Goal: Task Accomplishment & Management: Manage account settings

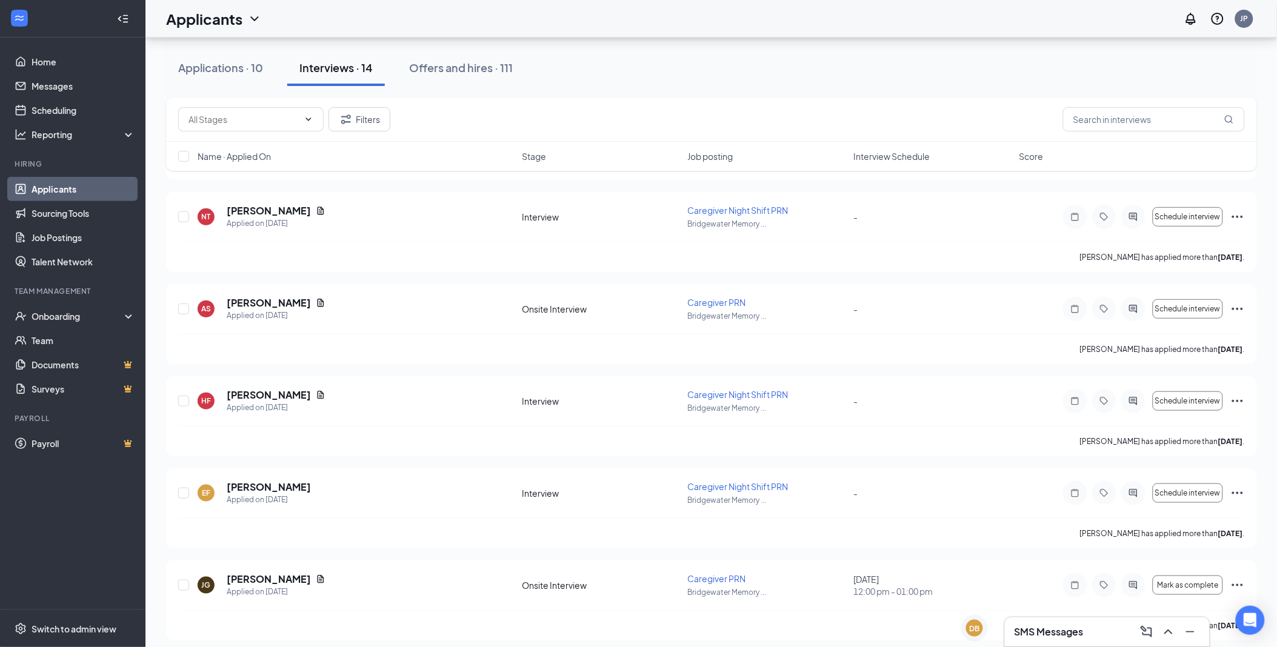
scroll to position [135, 0]
drag, startPoint x: 50, startPoint y: 238, endPoint x: 44, endPoint y: 251, distance: 14.6
click at [51, 238] on link "Job Postings" at bounding box center [84, 238] width 104 height 24
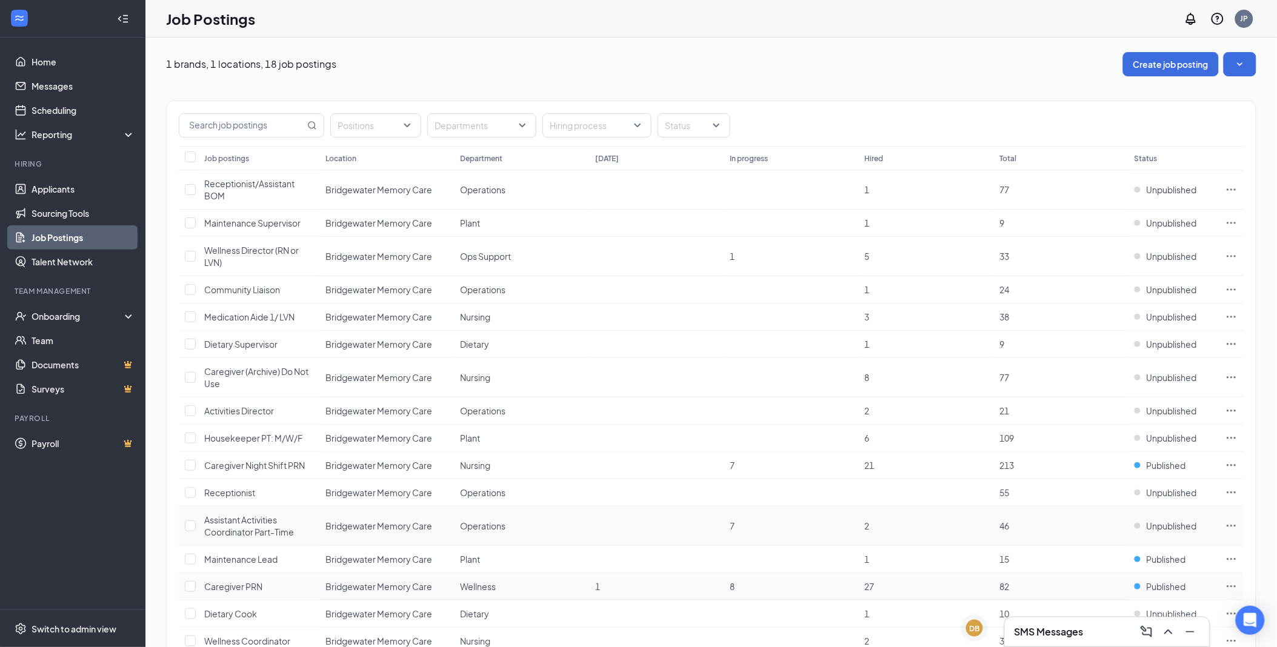
scroll to position [67, 0]
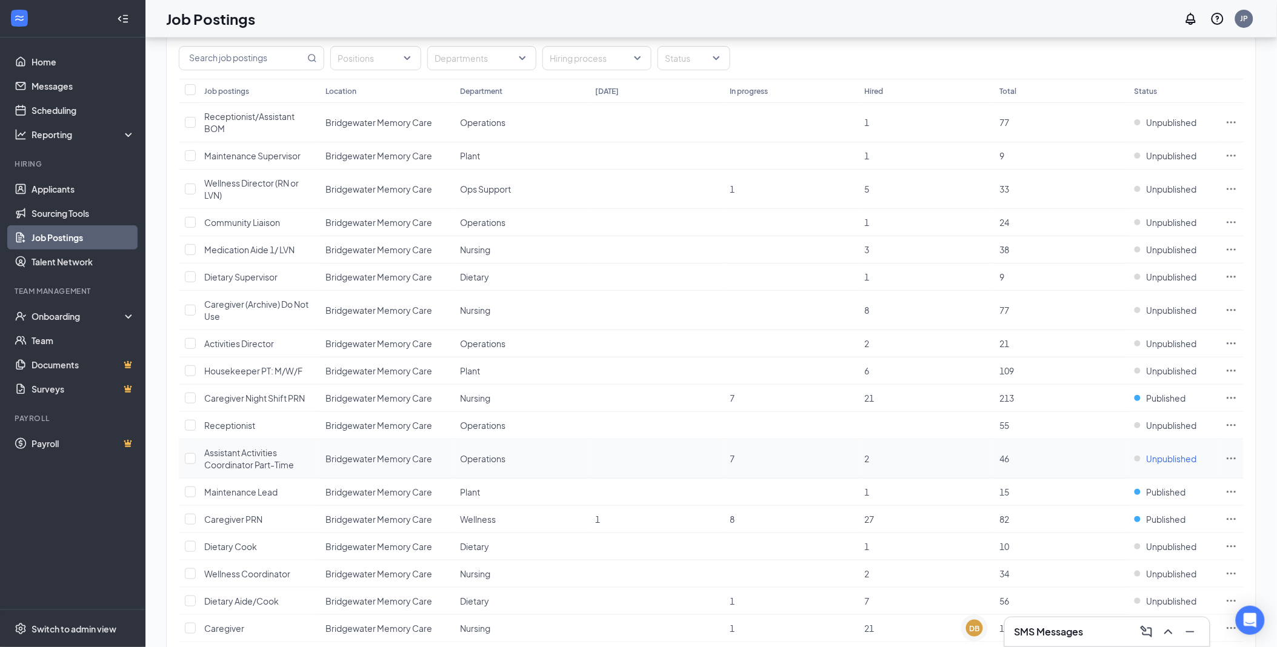
click at [1166, 459] on span "Unpublished" at bounding box center [1172, 459] width 50 height 12
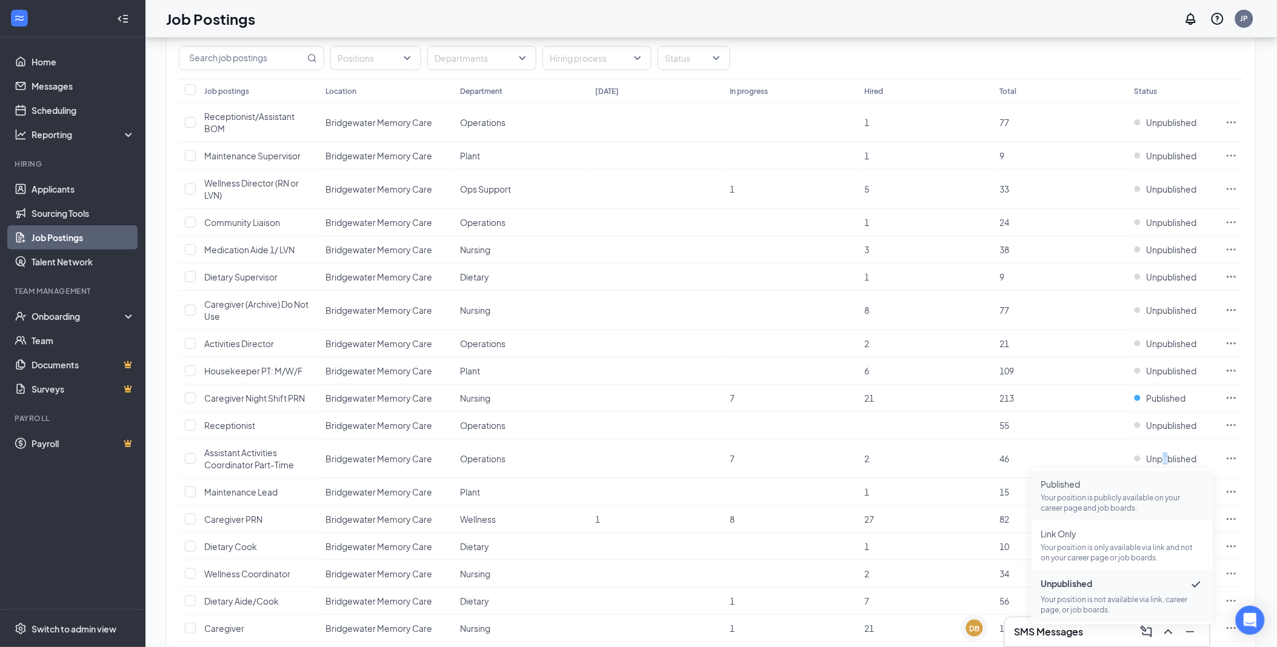
drag, startPoint x: 1166, startPoint y: 459, endPoint x: 1079, endPoint y: 500, distance: 96.0
click at [1079, 500] on p "Your position is publicly available on your career page and job boards." at bounding box center [1122, 503] width 162 height 21
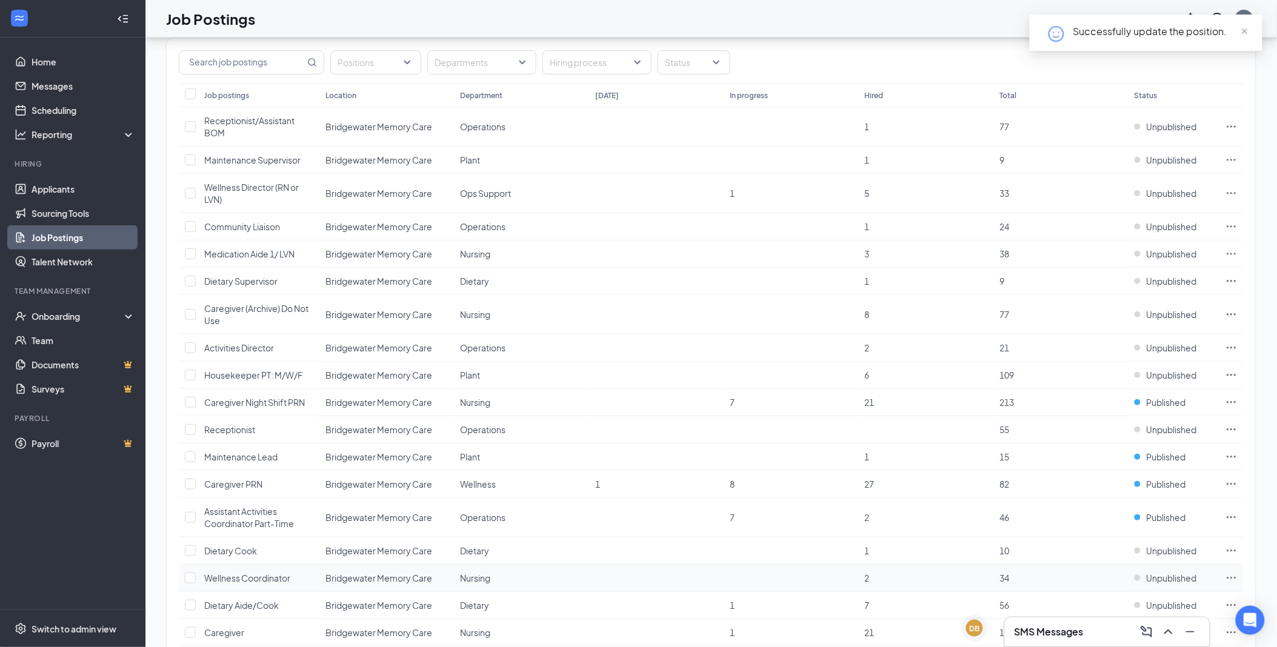
scroll to position [0, 0]
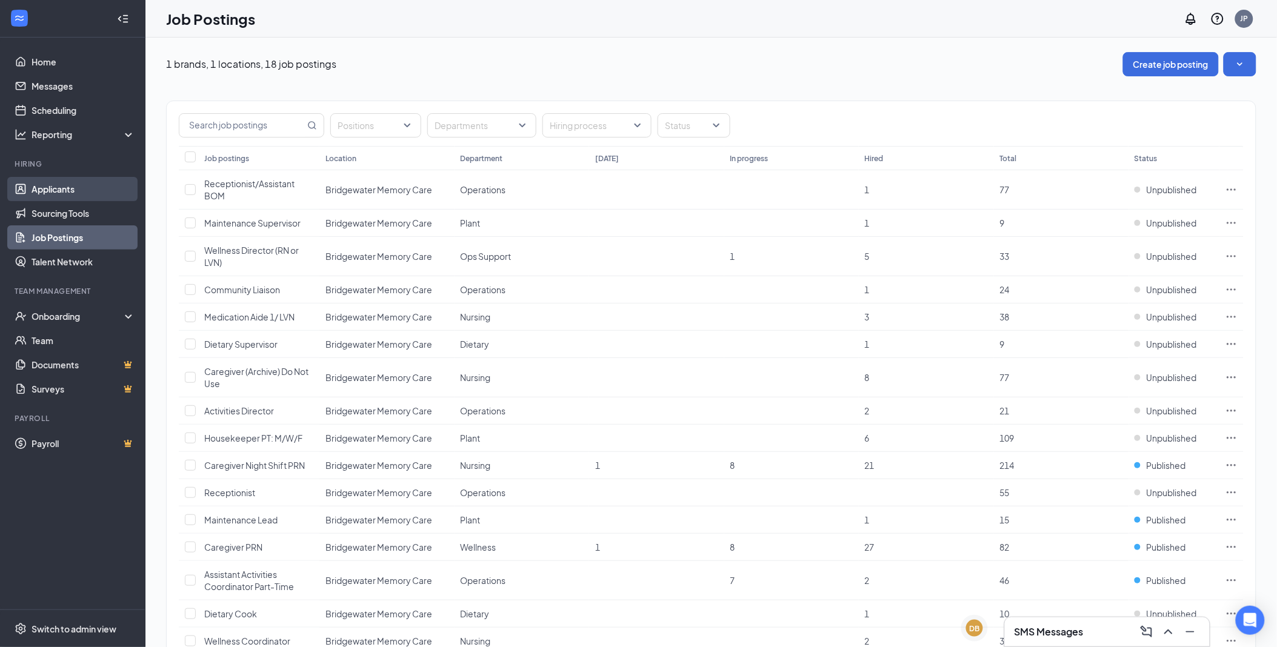
click at [62, 192] on link "Applicants" at bounding box center [84, 189] width 104 height 24
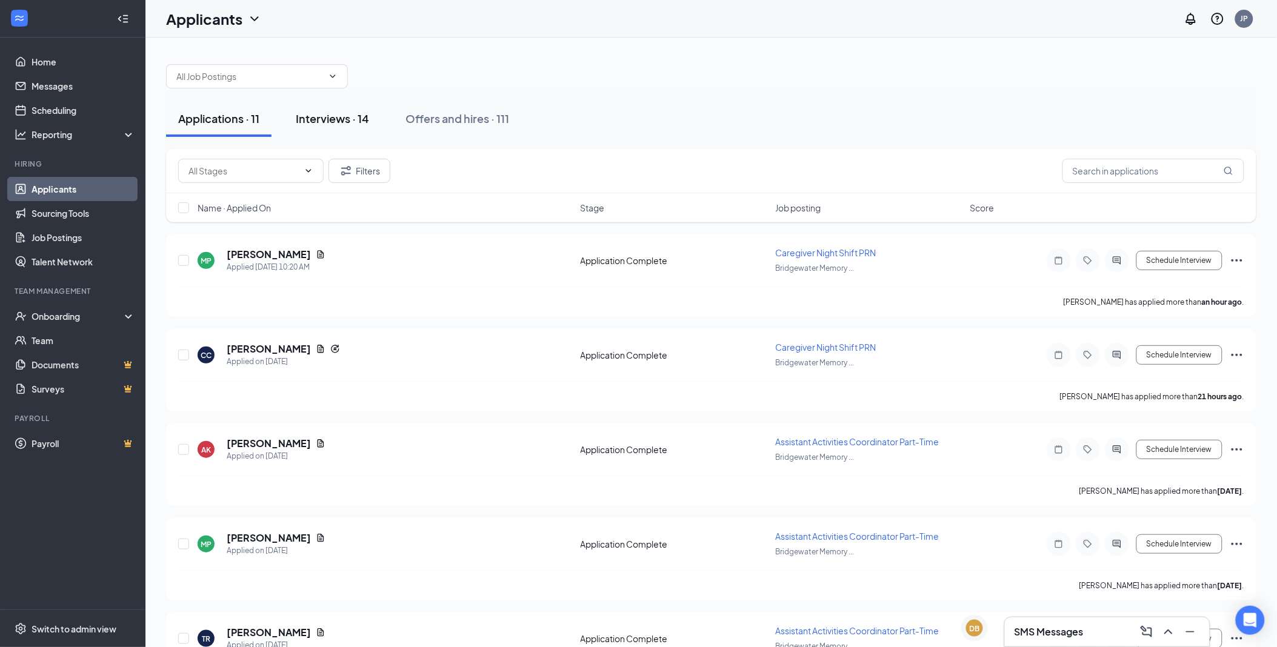
drag, startPoint x: 353, startPoint y: 113, endPoint x: 371, endPoint y: 119, distance: 19.0
click at [353, 115] on div "Interviews · 14" at bounding box center [332, 118] width 73 height 15
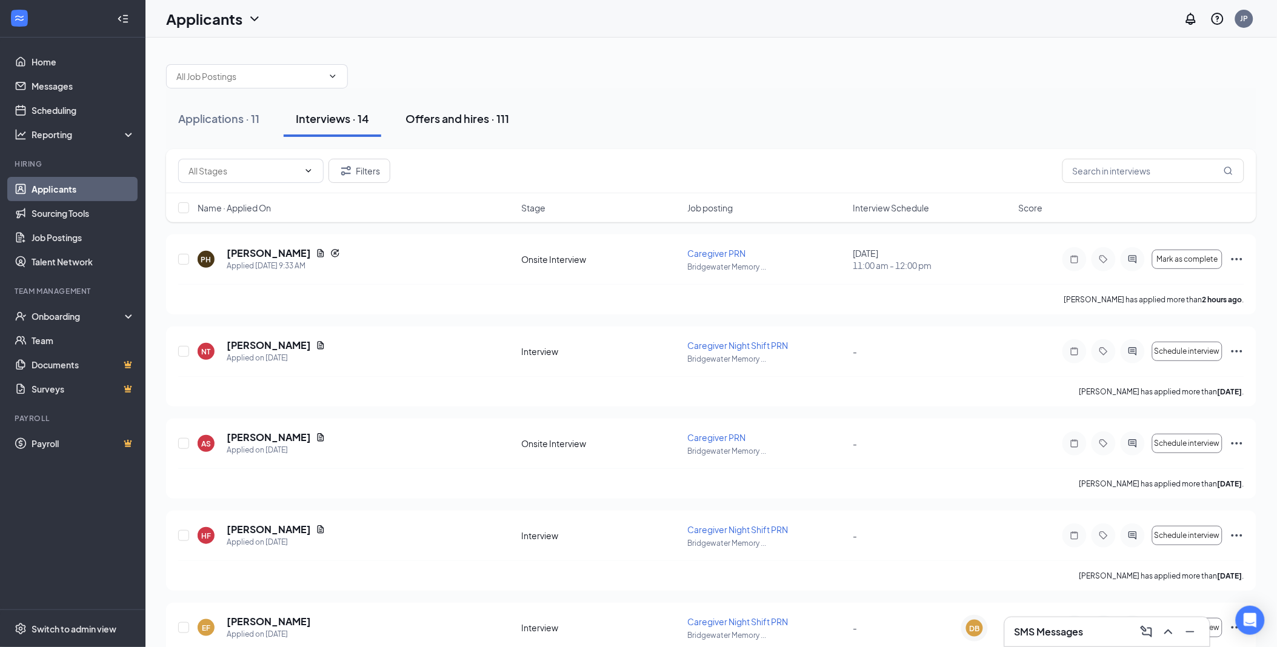
click at [480, 124] on div "Offers and hires · 111" at bounding box center [458, 118] width 104 height 15
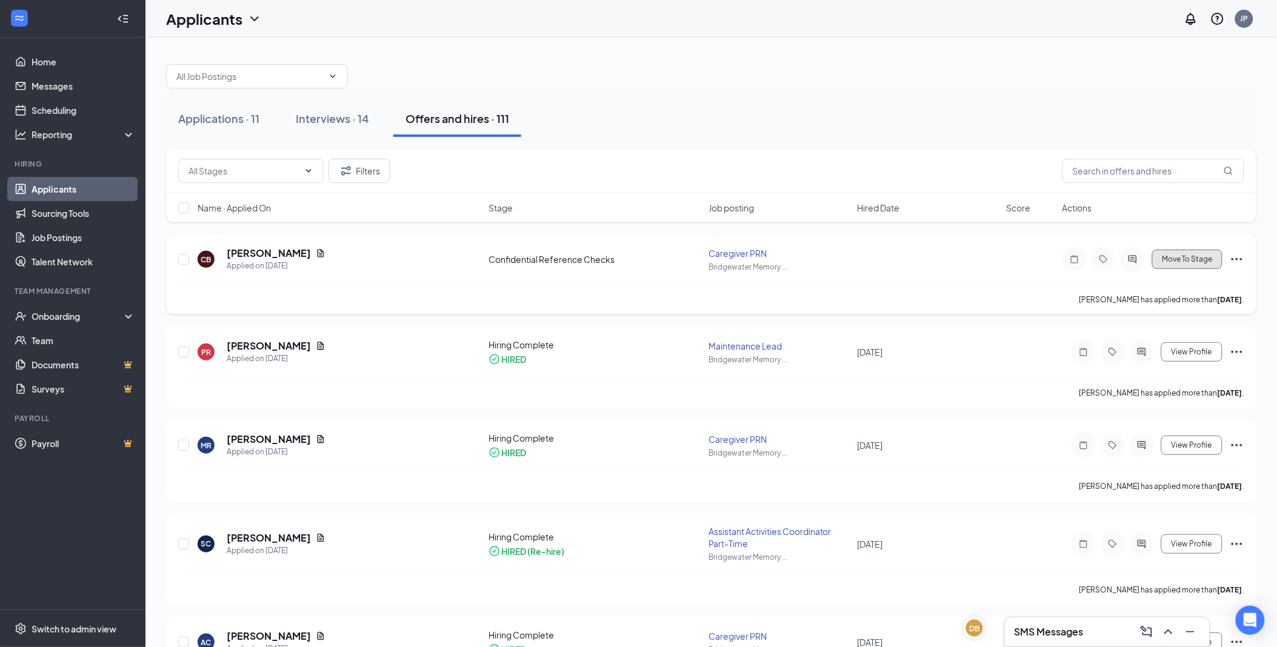
click at [1163, 264] on button "Move To Stage" at bounding box center [1187, 259] width 70 height 19
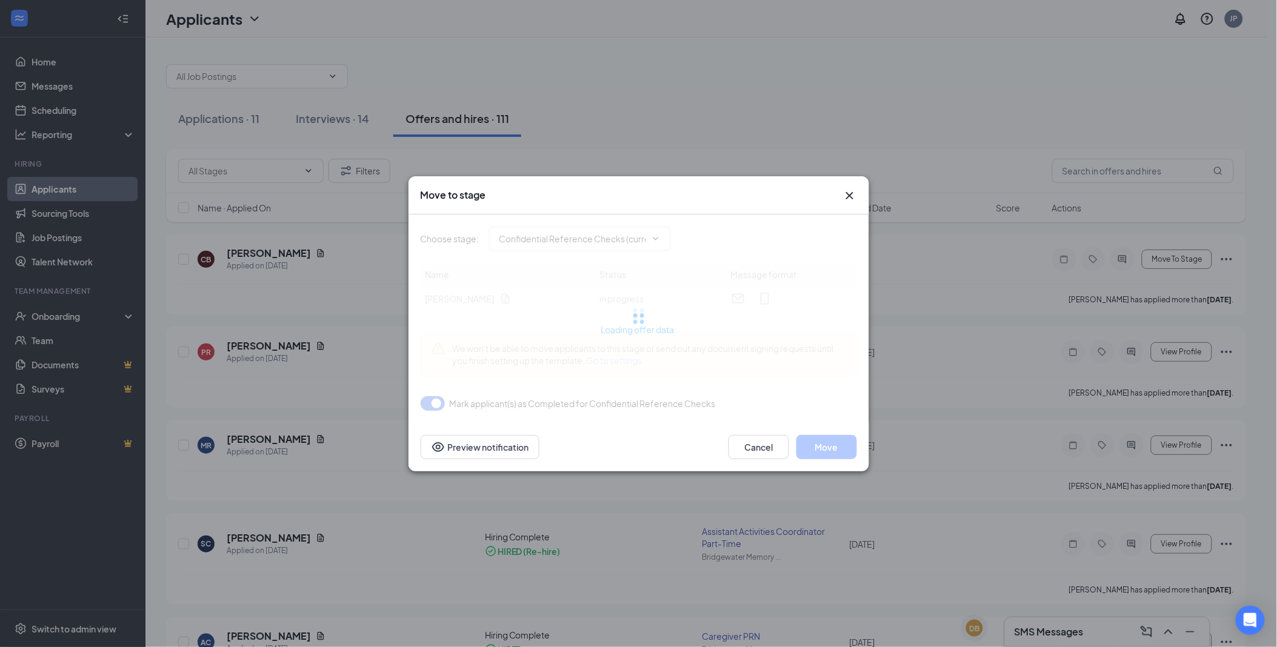
type input "Offer Letter (next stage)"
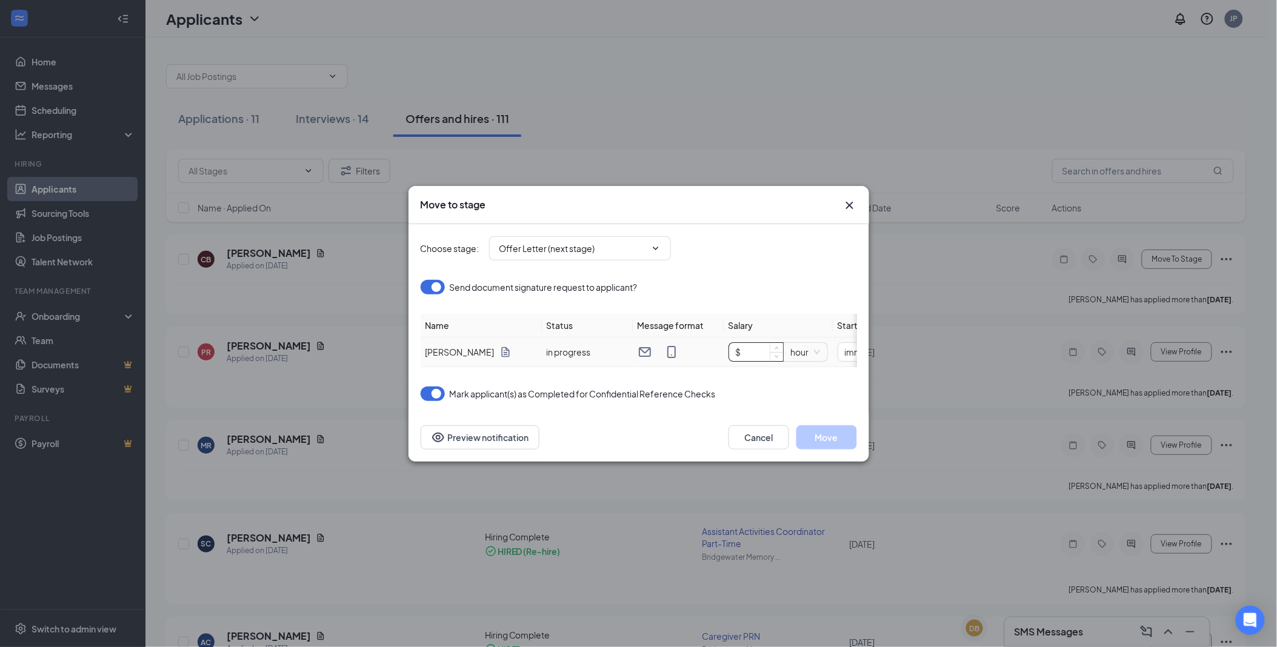
click at [747, 347] on input "$" at bounding box center [756, 352] width 54 height 18
type input "$ 16"
drag, startPoint x: 740, startPoint y: 347, endPoint x: 718, endPoint y: 347, distance: 21.8
click at [718, 347] on input "Full-Time" at bounding box center [761, 352] width 87 height 19
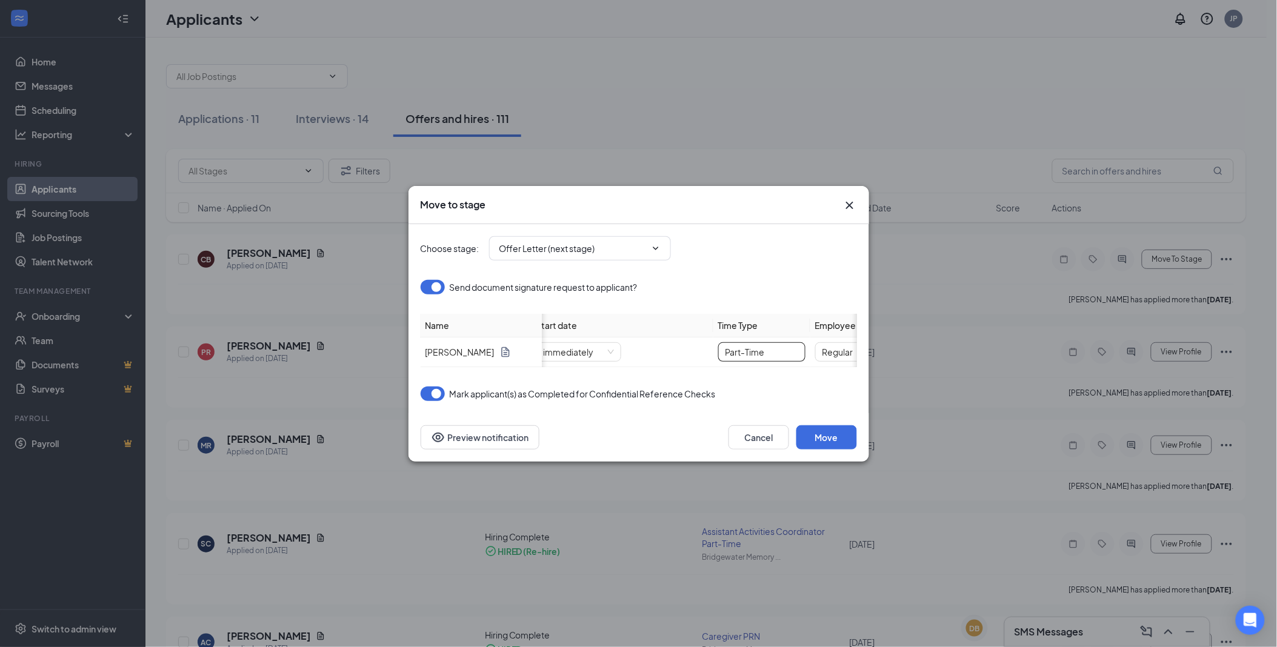
type input "Part-Time"
drag, startPoint x: 832, startPoint y: 348, endPoint x: 737, endPoint y: 347, distance: 95.8
click at [737, 347] on tr "Christie Bullington in progress $ 16 hour immediately Part-Time Regular ED Name" at bounding box center [414, 353] width 885 height 30
click at [794, 349] on input "Jay rodriguez" at bounding box center [808, 352] width 87 height 19
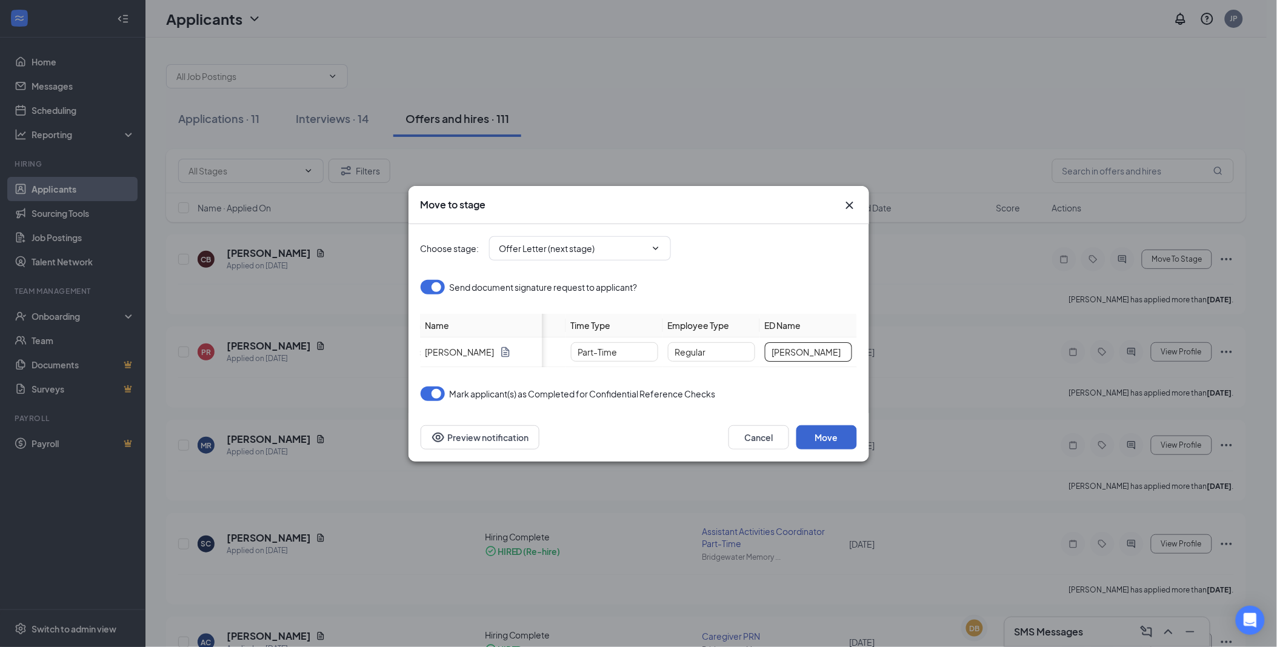
type input "Jay Rodriguez"
click at [834, 435] on button "Move" at bounding box center [827, 438] width 61 height 24
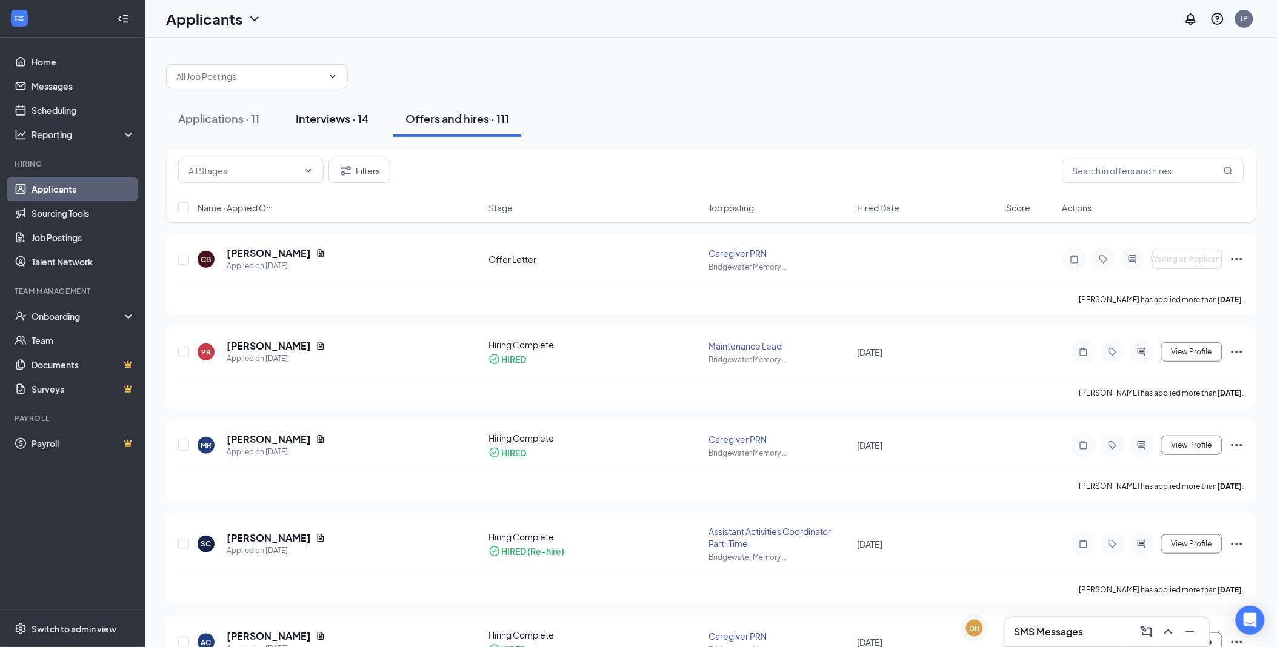
click at [342, 118] on div "Interviews · 14" at bounding box center [332, 118] width 73 height 15
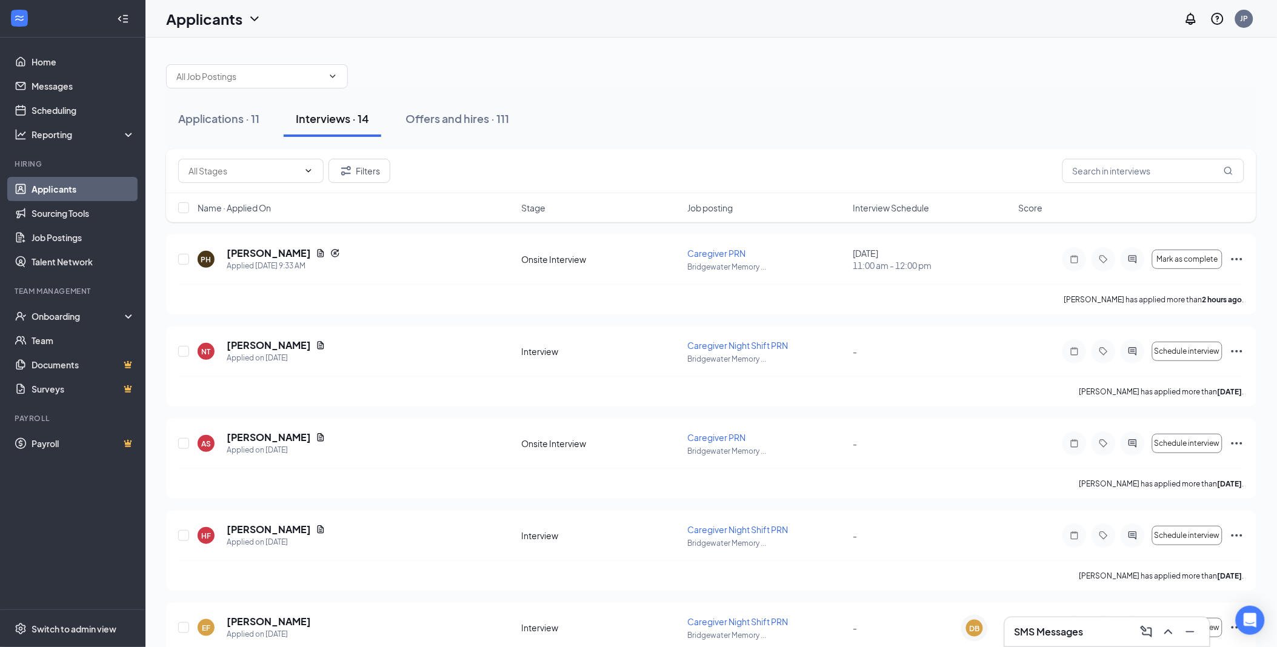
scroll to position [269, 0]
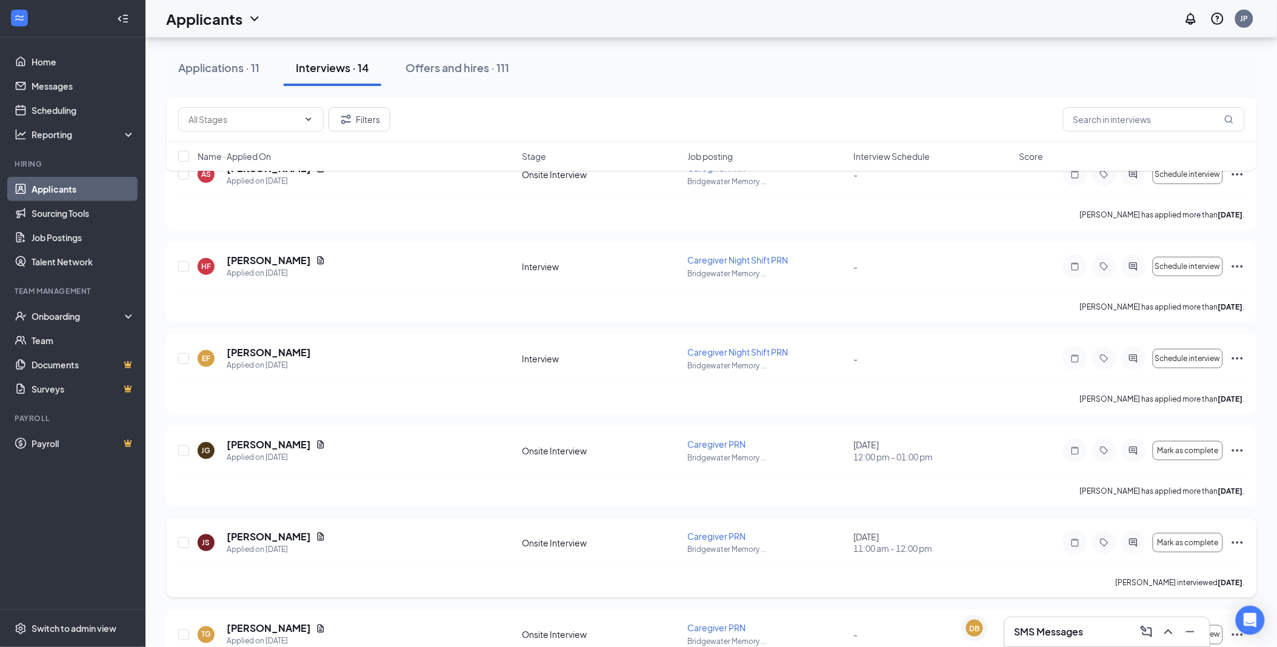
click at [1238, 543] on icon "Ellipses" at bounding box center [1237, 543] width 11 height 2
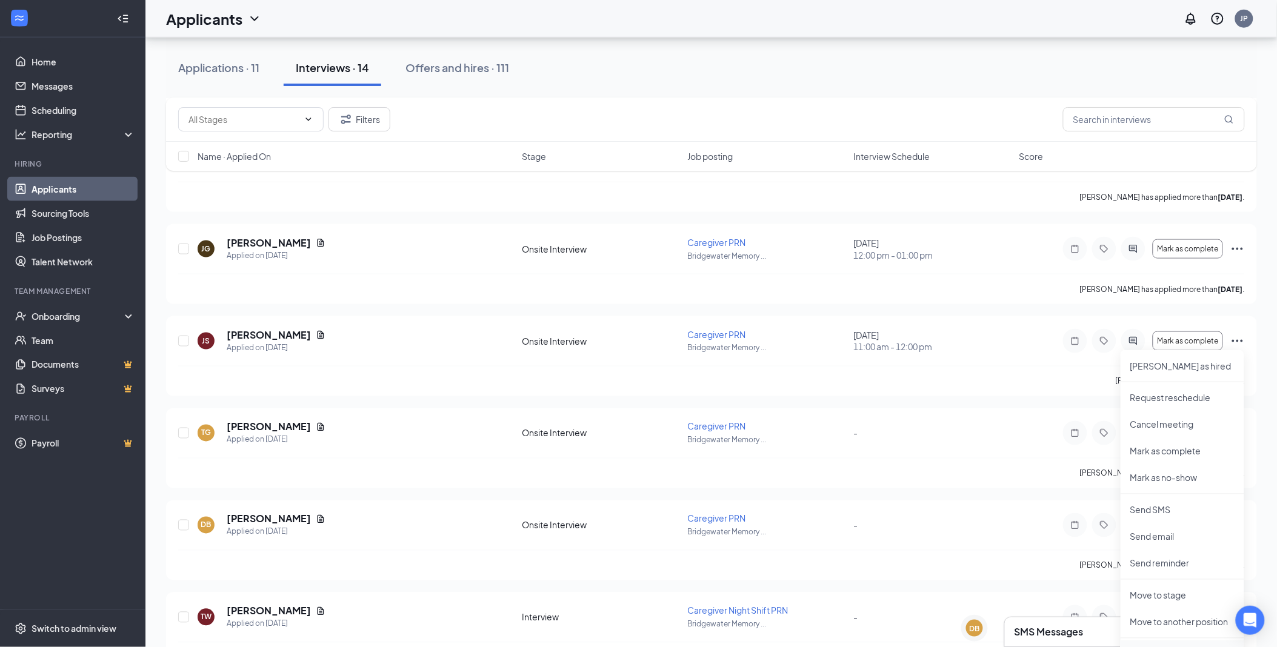
scroll to position [538, 0]
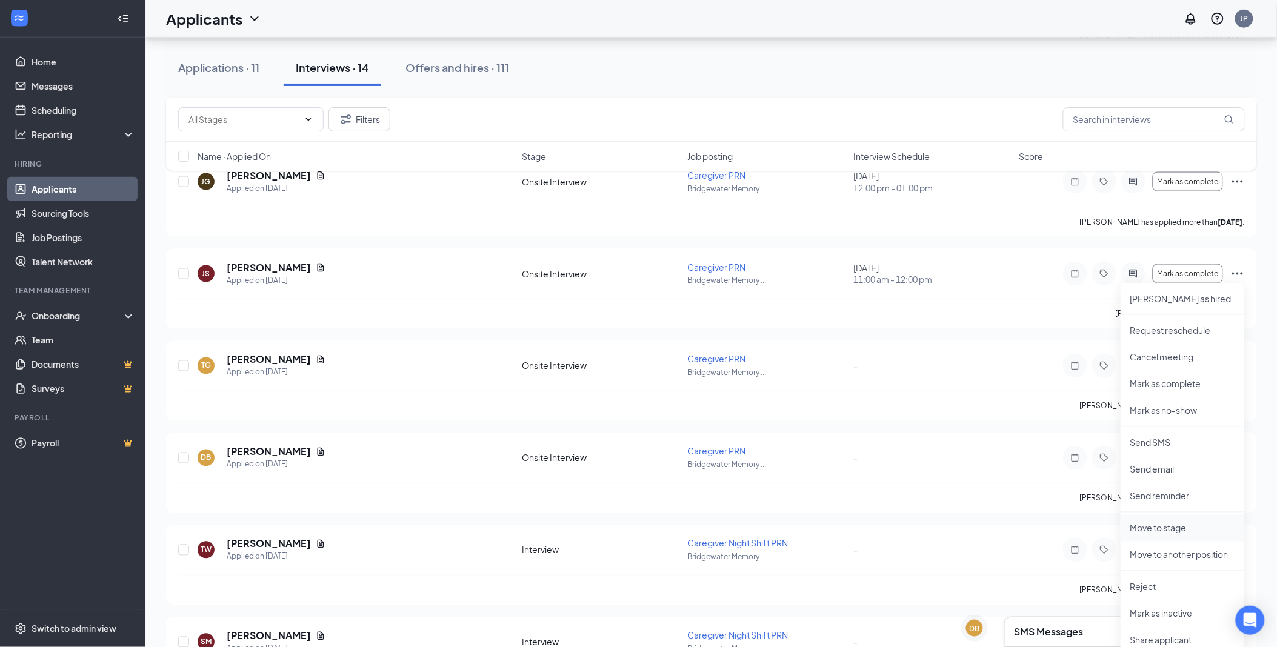
click at [1170, 533] on p "Move to stage" at bounding box center [1183, 529] width 104 height 12
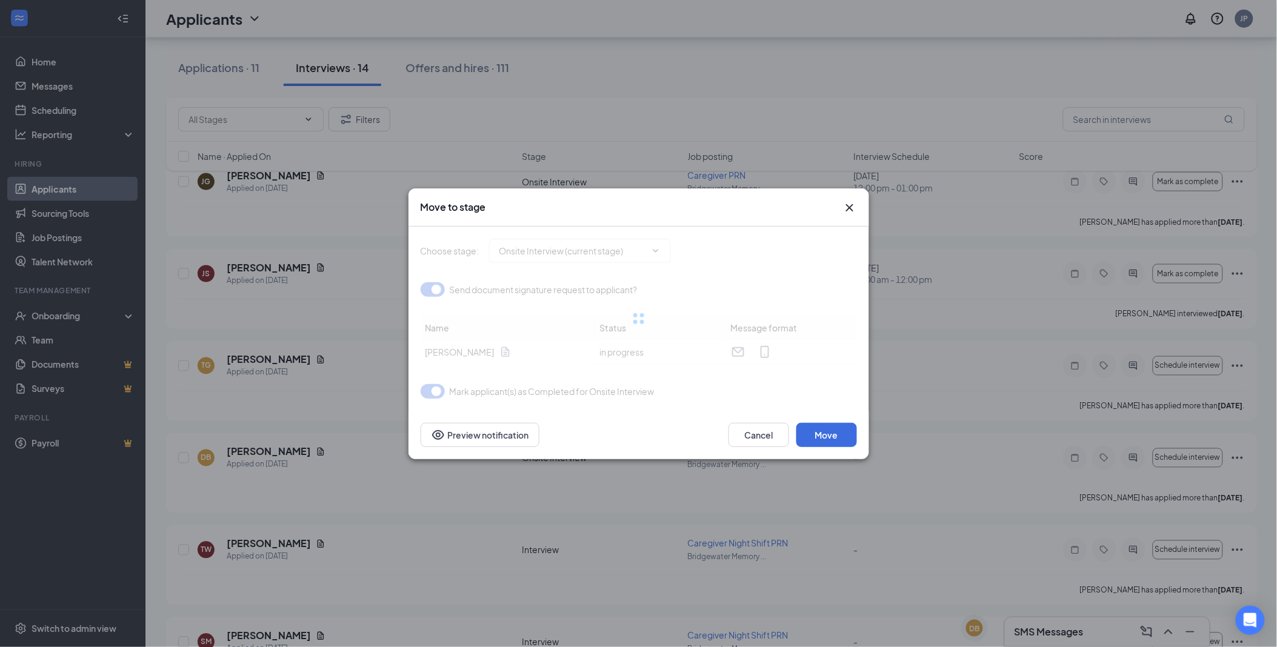
type input "Confidential Reference Checks (next stage)"
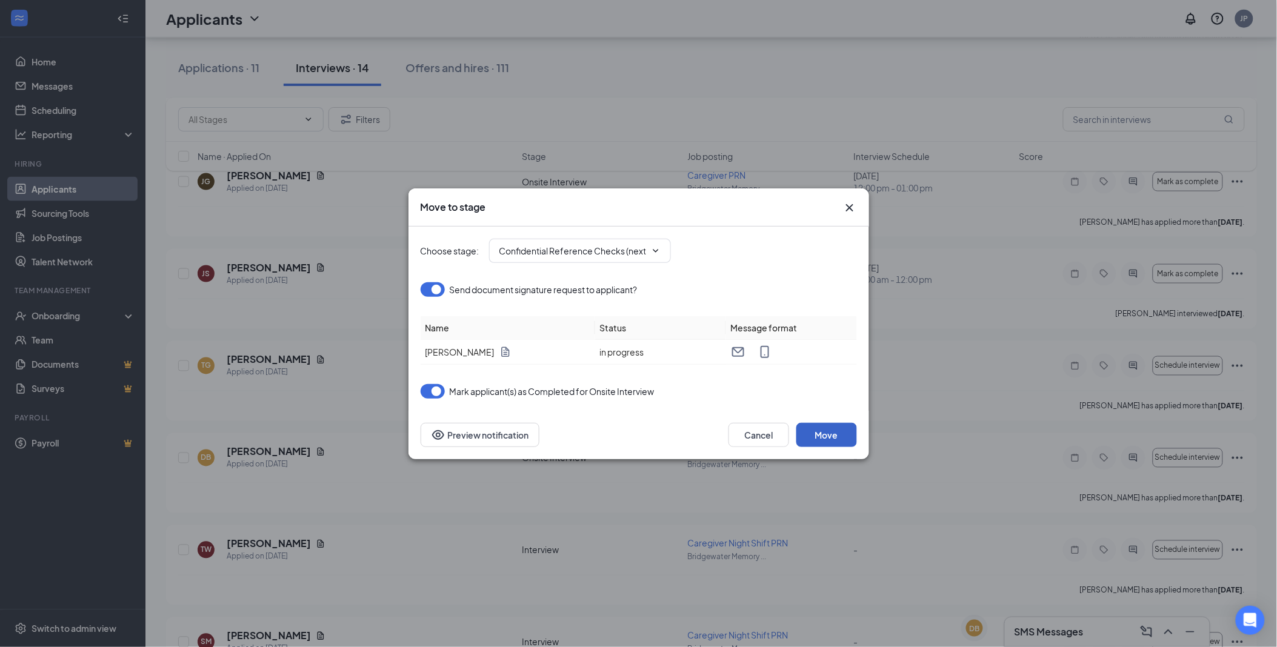
click at [837, 435] on button "Move" at bounding box center [827, 435] width 61 height 24
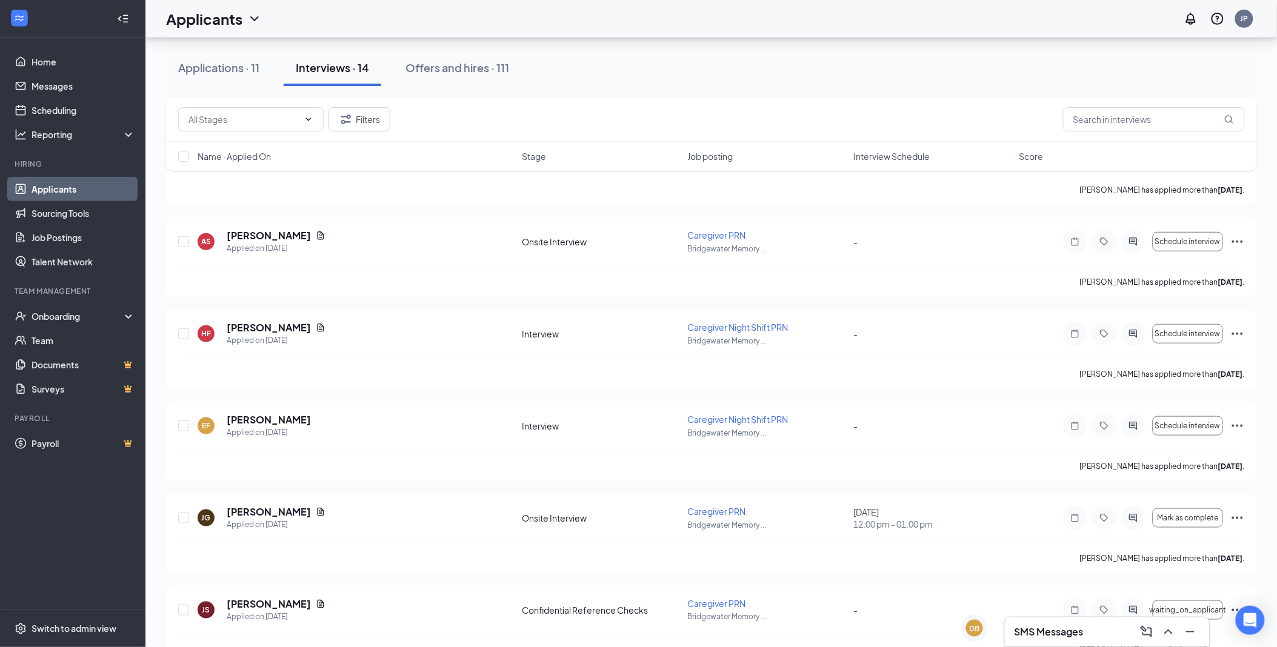
scroll to position [0, 0]
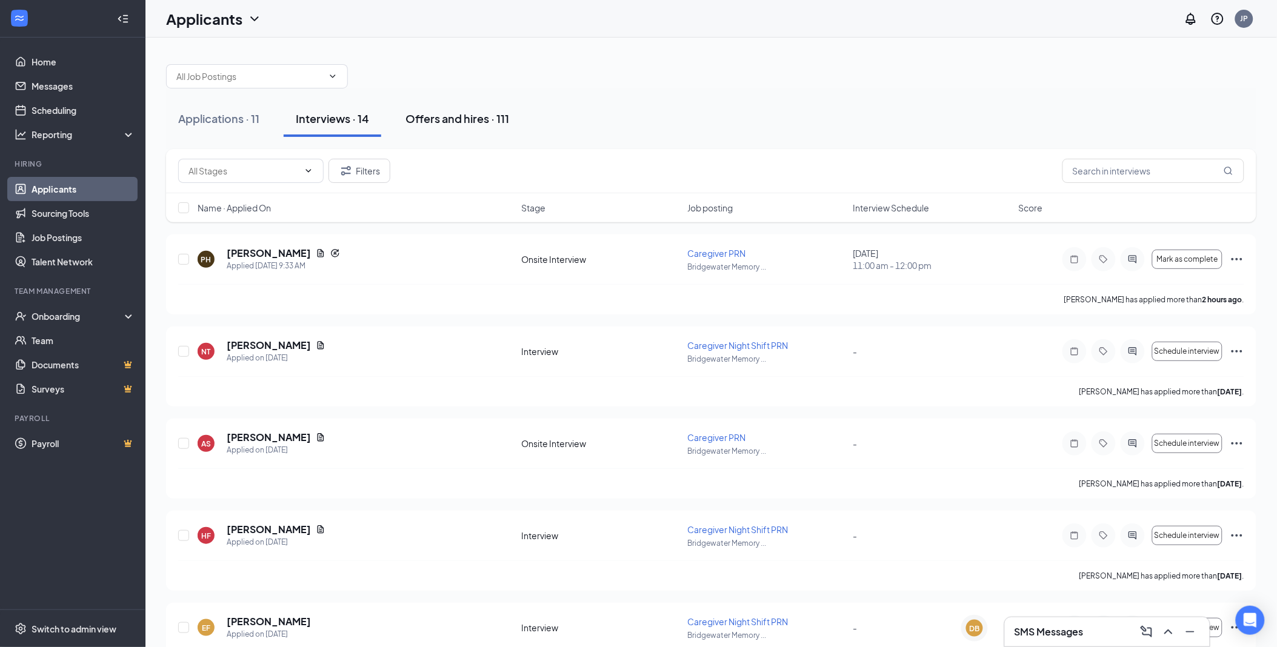
click at [447, 113] on div "Offers and hires · 111" at bounding box center [458, 118] width 104 height 15
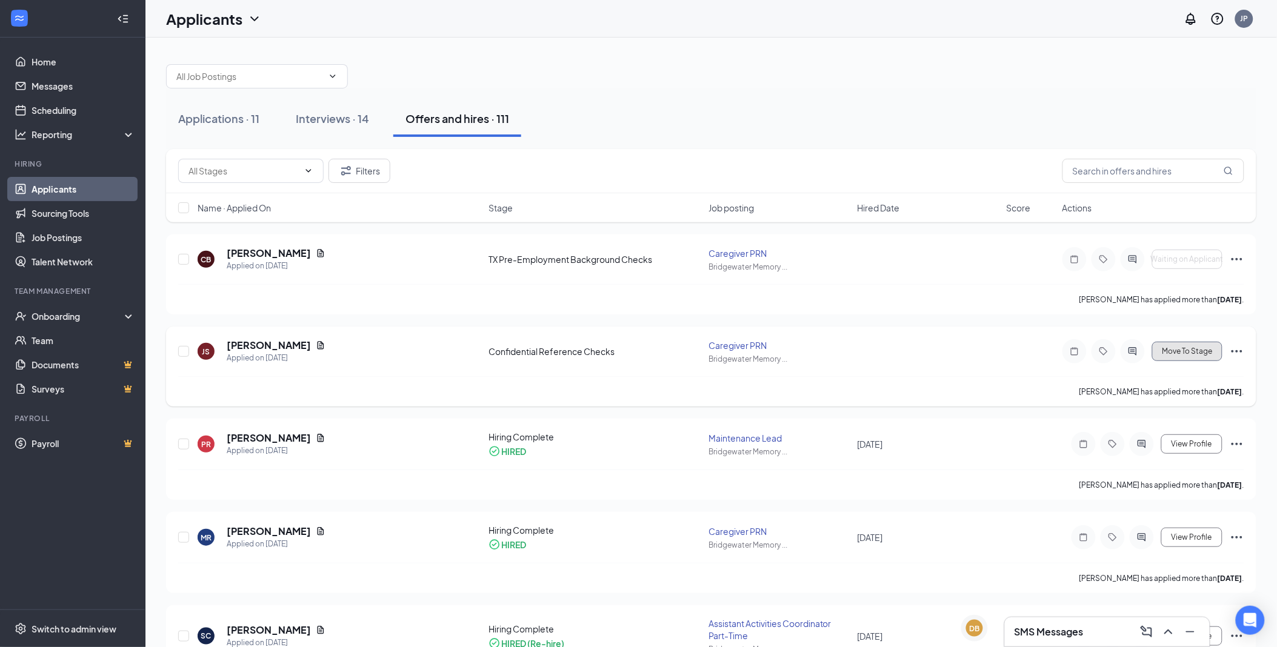
click at [1193, 359] on button "Move To Stage" at bounding box center [1187, 351] width 70 height 19
type input "Offer Letter (next stage)"
type input "Full-Time"
type input "Regular"
type input "ED Name"
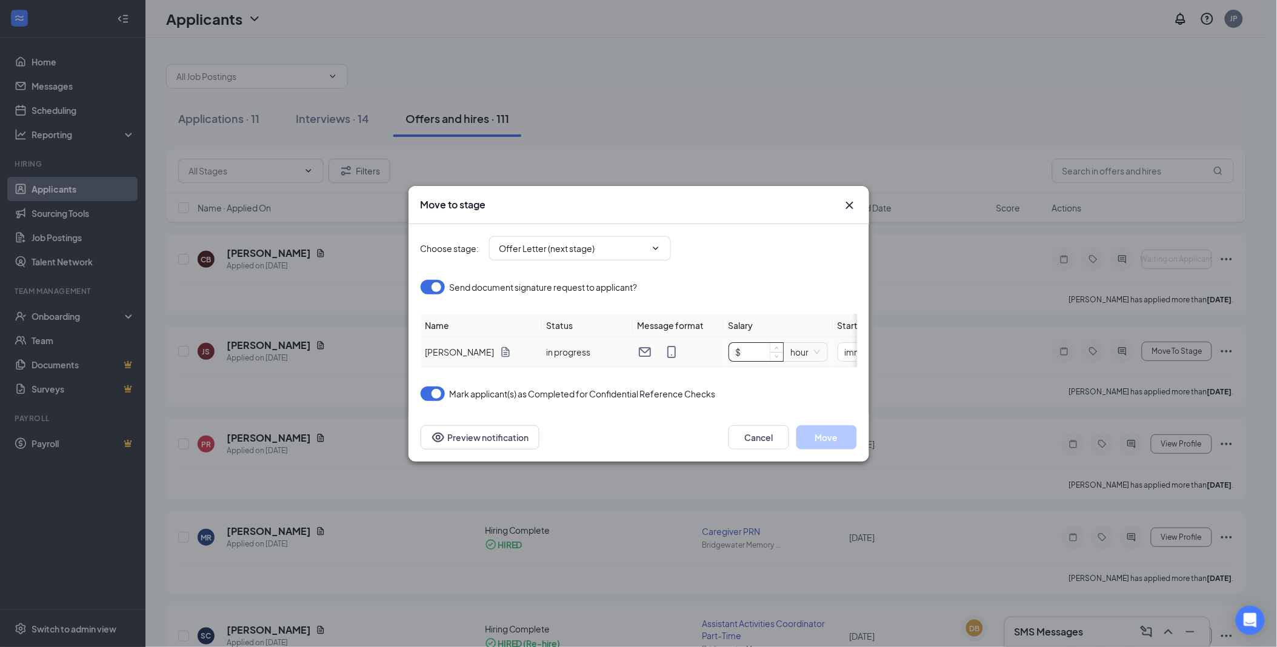
click at [758, 352] on input "$" at bounding box center [756, 352] width 54 height 18
type input "$ 16"
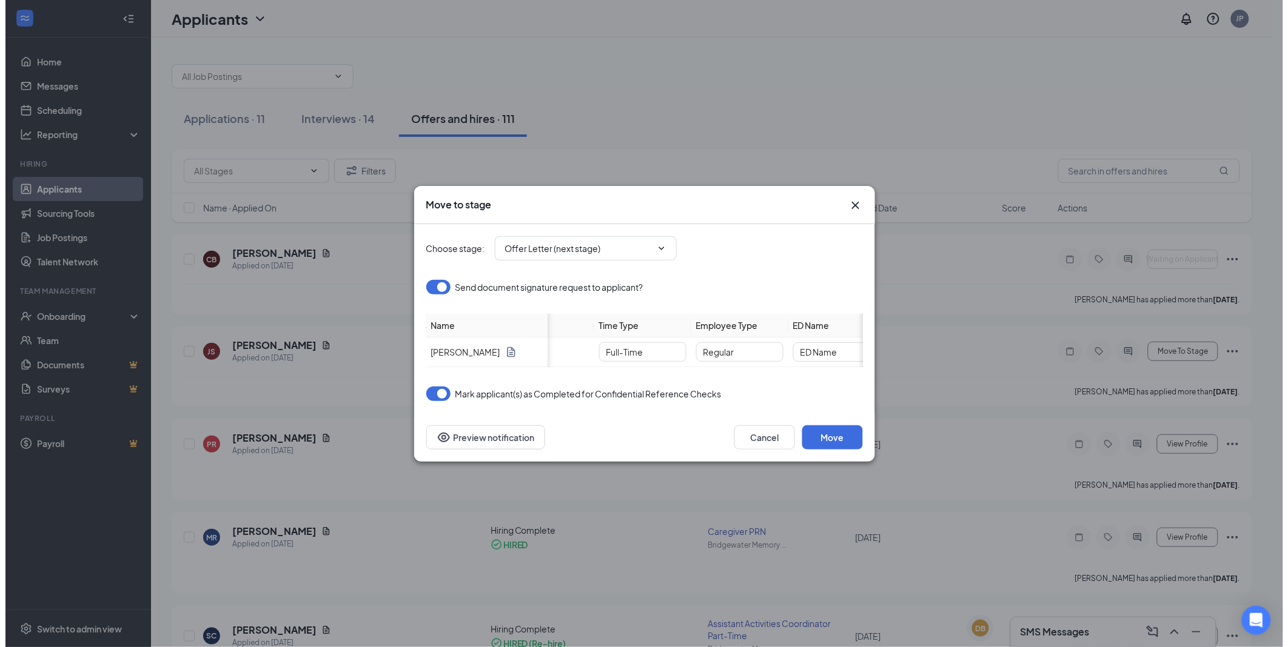
scroll to position [0, 449]
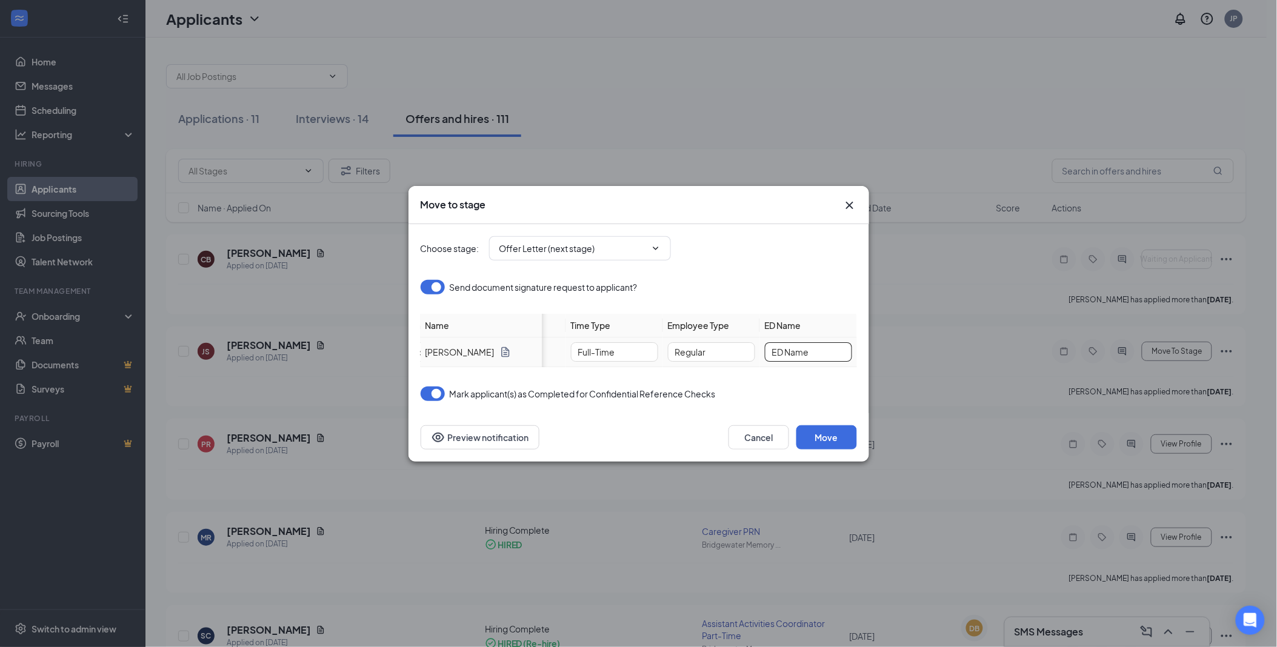
drag, startPoint x: 821, startPoint y: 349, endPoint x: 756, endPoint y: 347, distance: 64.9
click at [756, 347] on tr "Jenna Sheen in progress $ 16 hour immediately Full-Time Regular ED Name" at bounding box center [414, 353] width 885 height 30
type input "Jay Rodriguez"
click at [826, 443] on button "Move" at bounding box center [827, 438] width 61 height 24
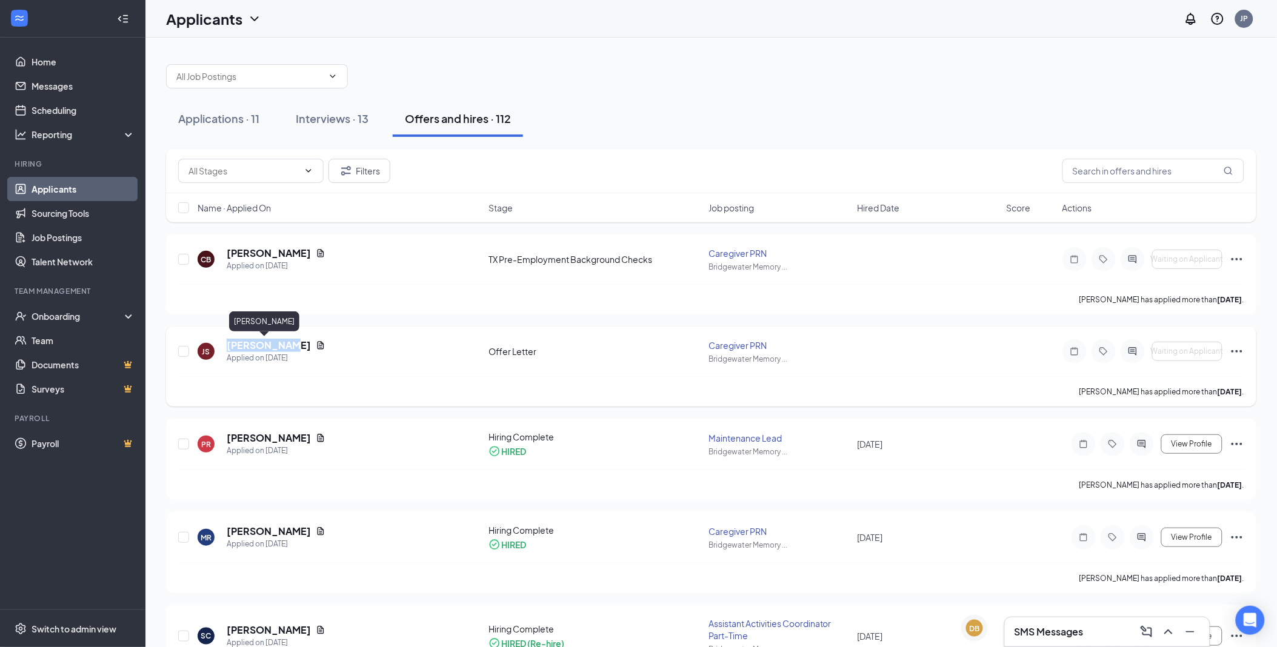
drag, startPoint x: 282, startPoint y: 347, endPoint x: 228, endPoint y: 350, distance: 54.6
click at [228, 350] on h5 "[PERSON_NAME]" at bounding box center [269, 345] width 84 height 13
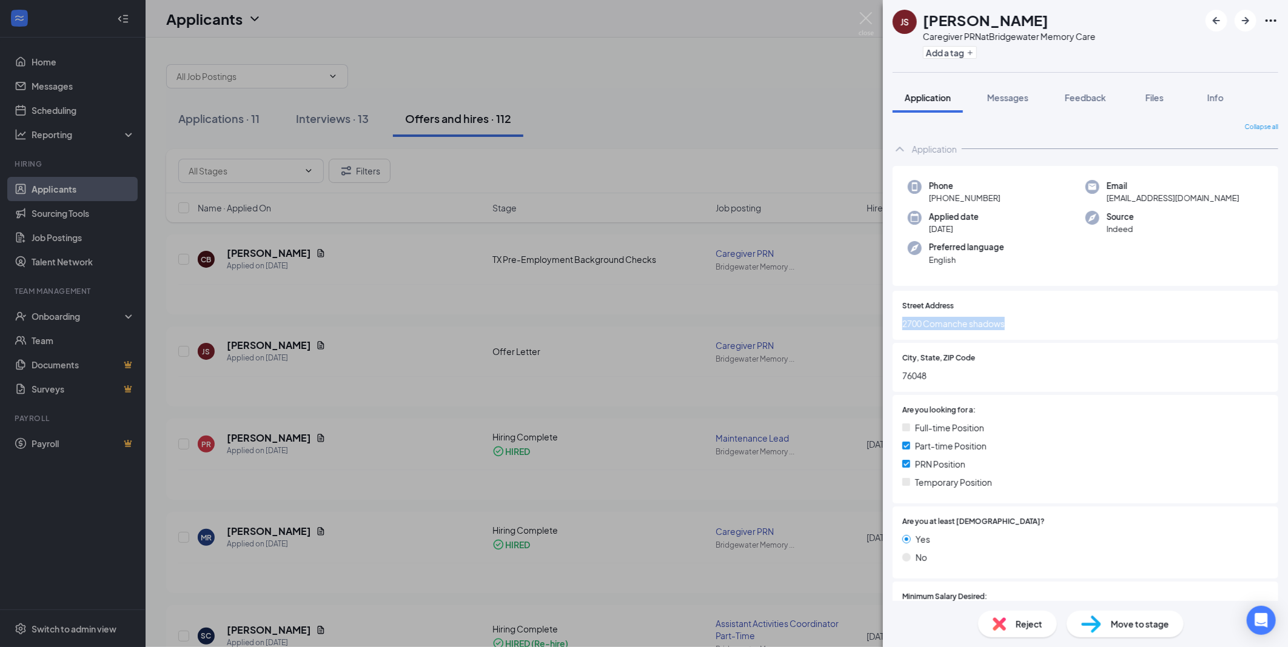
drag, startPoint x: 1014, startPoint y: 323, endPoint x: 903, endPoint y: 327, distance: 111.0
click at [903, 327] on span "2700 Comanche shadows" at bounding box center [1085, 323] width 366 height 13
click at [1102, 198] on div "Email jsheen321@gmail.com" at bounding box center [1174, 192] width 178 height 25
drag, startPoint x: 1105, startPoint y: 198, endPoint x: 1189, endPoint y: 198, distance: 84.9
click at [1172, 217] on div "Source Indeed" at bounding box center [1174, 223] width 178 height 25
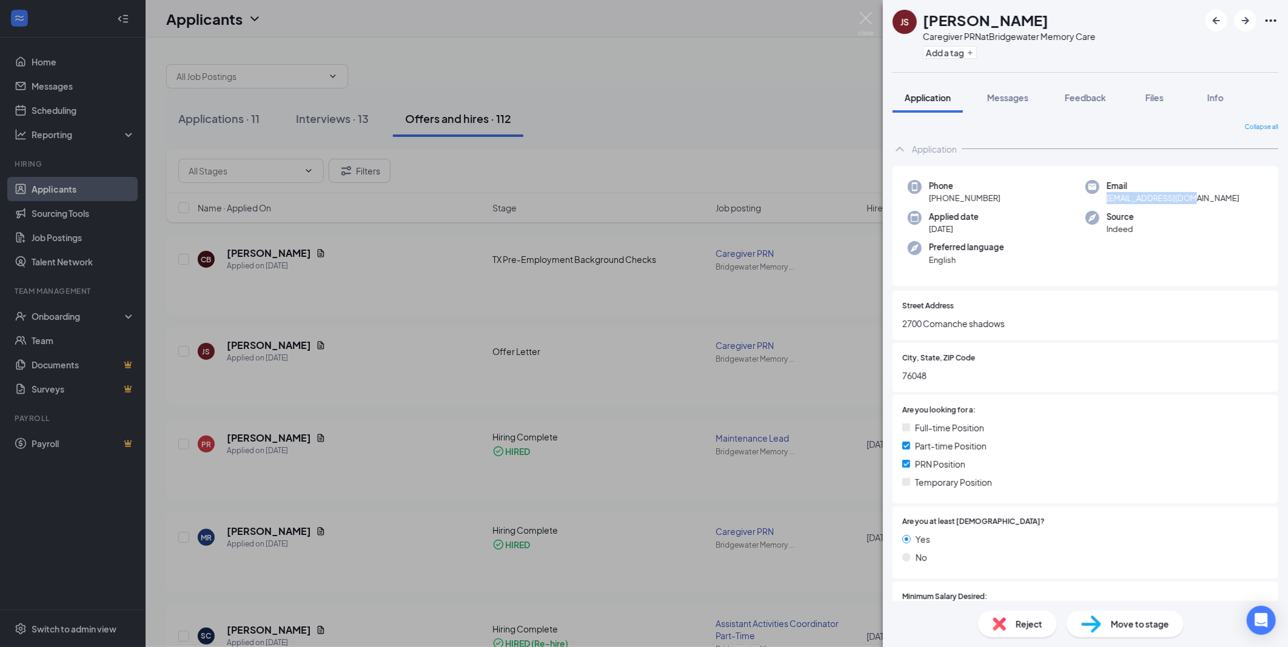
drag, startPoint x: 1195, startPoint y: 196, endPoint x: 1100, endPoint y: 207, distance: 96.4
click at [1100, 207] on div "Phone +1 (817) 559-3746 Email jsheen321@gmail.com Applied date Sep 4 Source Ind…" at bounding box center [1085, 226] width 386 height 121
copy span "jsheen321@gmail.com"
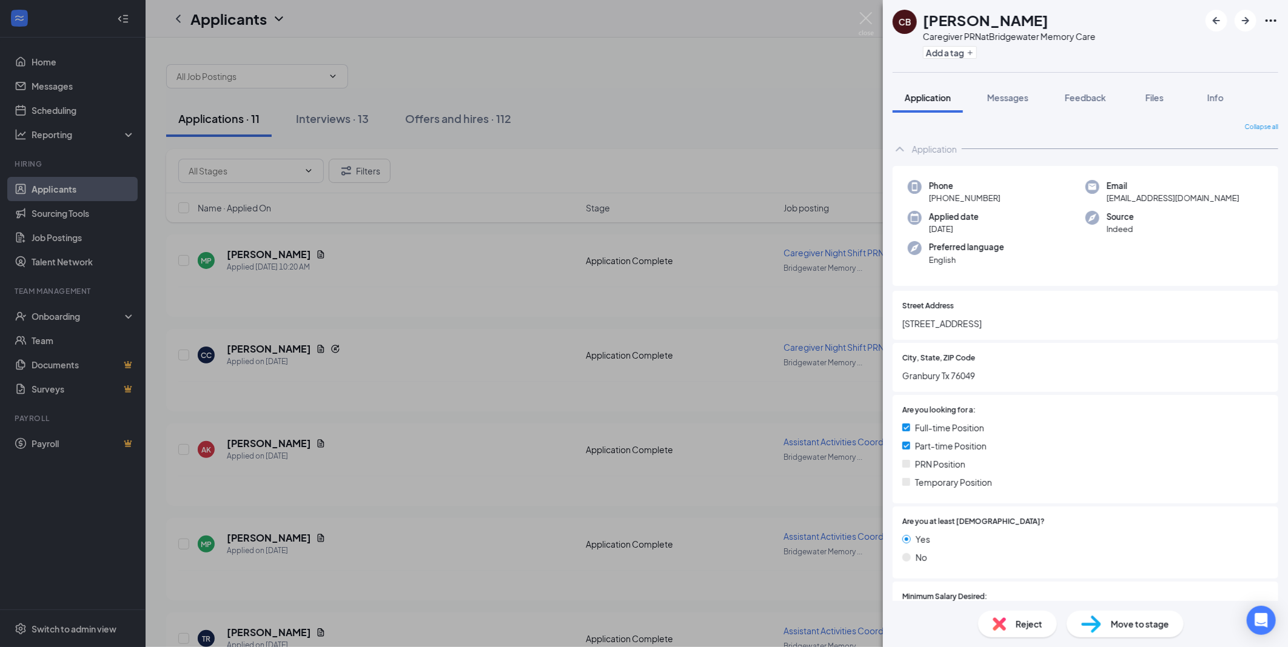
click at [688, 67] on div "CB [PERSON_NAME] Caregiver PRN at Bridgewater Memory Care Add a tag Application…" at bounding box center [644, 323] width 1288 height 647
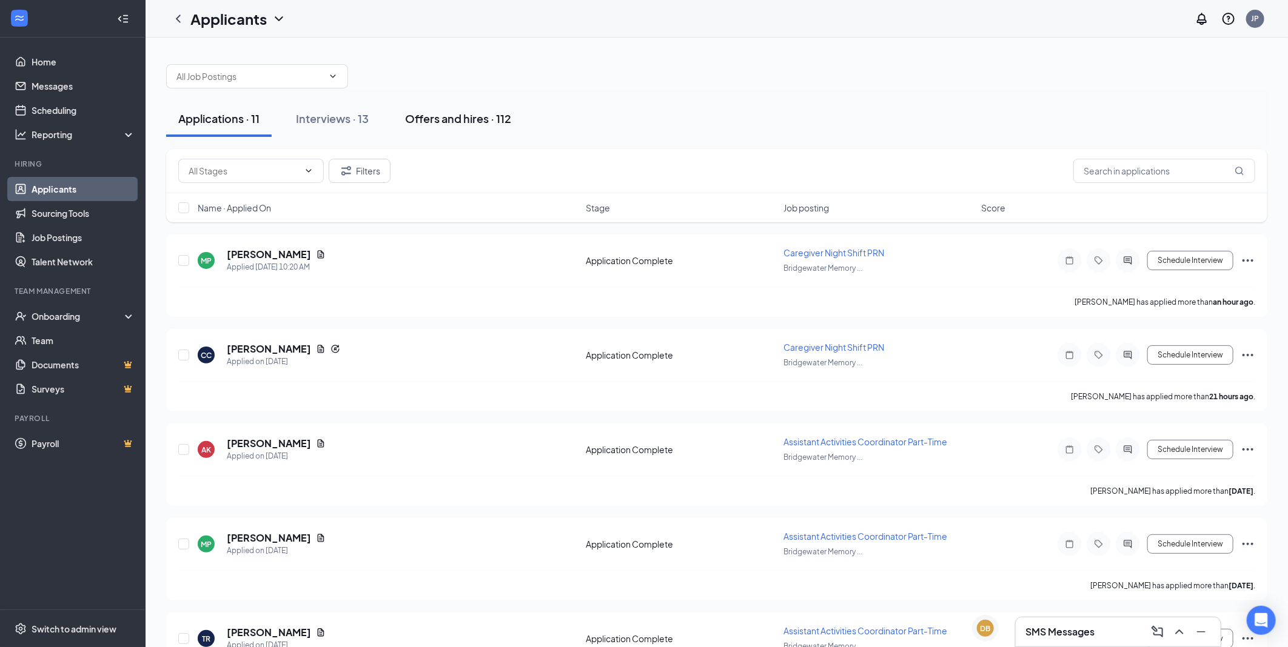
click at [473, 119] on div "Offers and hires · 112" at bounding box center [458, 118] width 106 height 15
